Goal: Information Seeking & Learning: Understand process/instructions

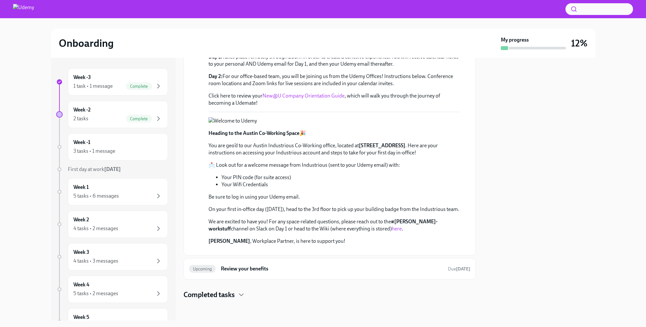
scroll to position [293, 0]
click at [392, 268] on h6 "Review your benefits" at bounding box center [331, 268] width 221 height 7
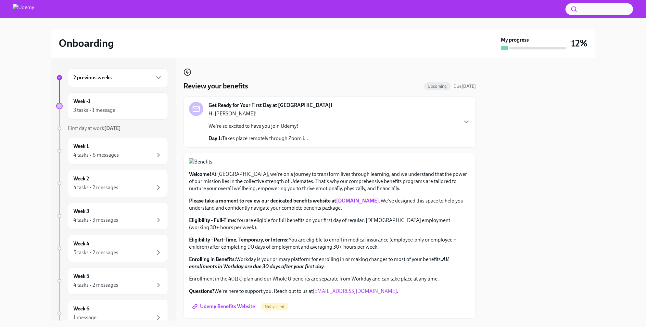
click at [187, 71] on icon "button" at bounding box center [186, 72] width 1 height 3
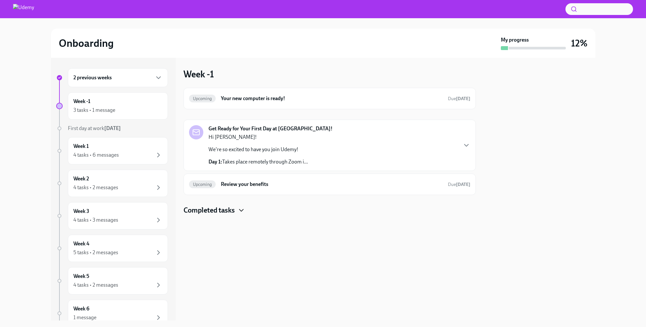
click at [239, 213] on icon "button" at bounding box center [241, 210] width 8 height 8
click at [242, 210] on icon "button" at bounding box center [241, 210] width 4 height 2
click at [465, 146] on icon "button" at bounding box center [466, 145] width 8 height 8
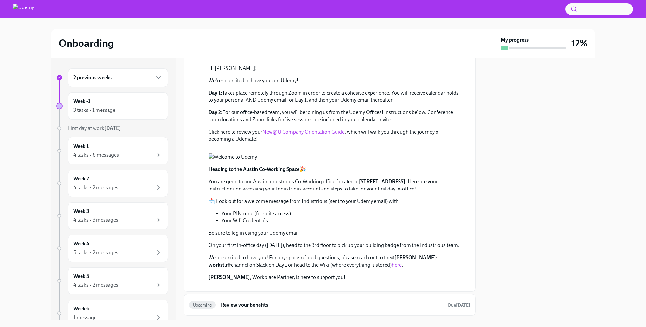
scroll to position [89, 0]
click at [318, 130] on link "New@U Company Orientation Guide" at bounding box center [303, 131] width 82 height 6
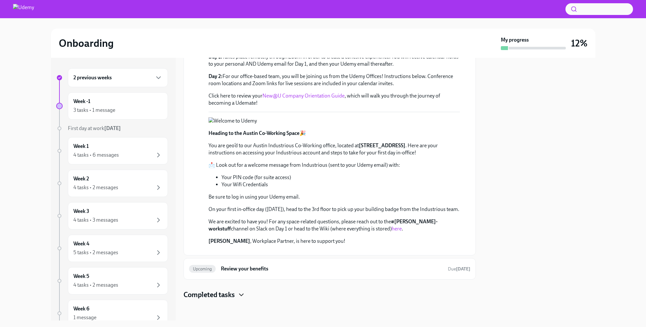
scroll to position [293, 0]
click at [110, 102] on div "Week -1 3 tasks • 1 message" at bounding box center [117, 106] width 89 height 16
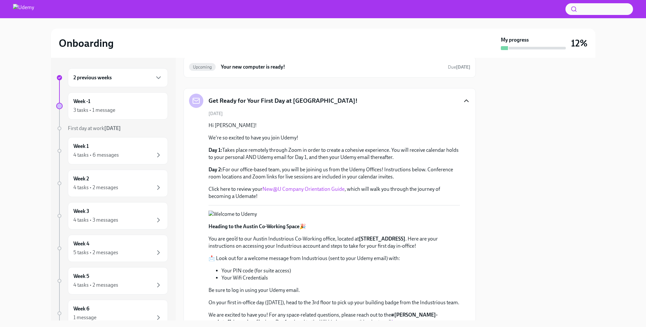
scroll to position [0, 0]
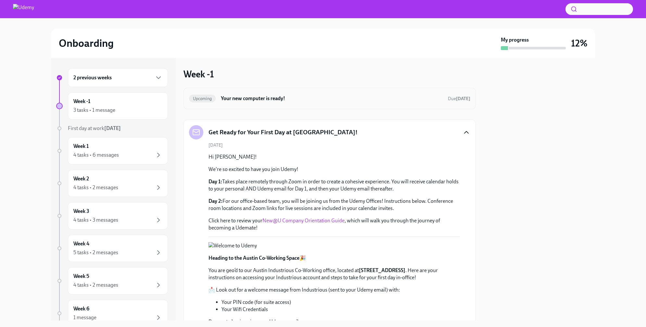
click at [326, 103] on div "Upcoming Your new computer is ready! Due [DATE]" at bounding box center [329, 98] width 281 height 10
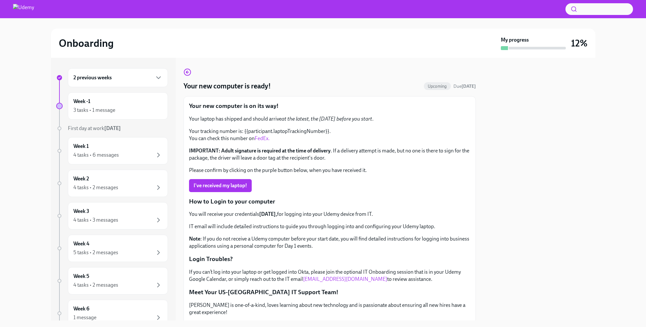
click at [261, 136] on link "FedEx." at bounding box center [261, 138] width 15 height 6
